Goal: Task Accomplishment & Management: Manage account settings

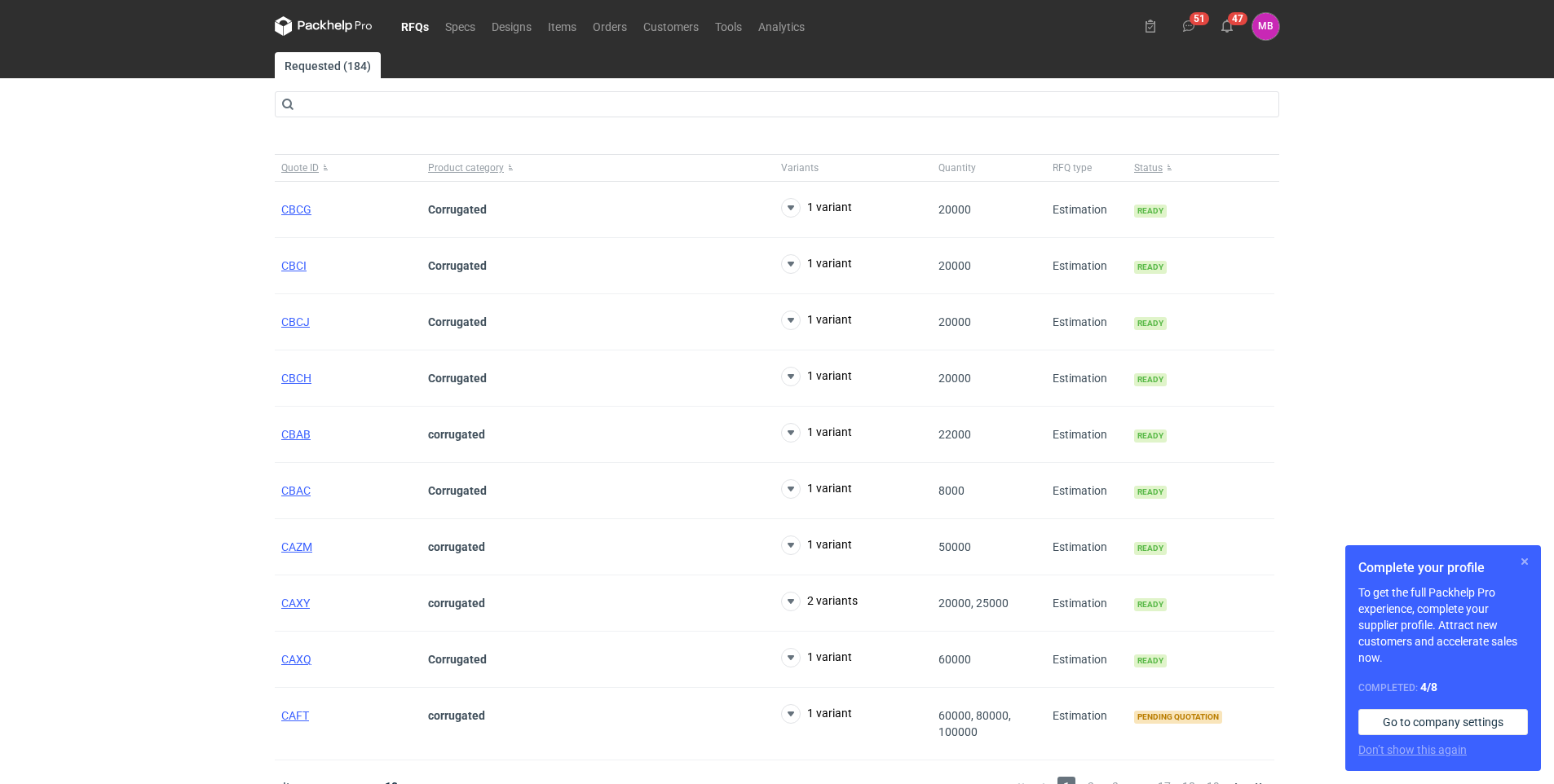
click at [1525, 566] on button "button" at bounding box center [1524, 561] width 20 height 20
